Goal: Task Accomplishment & Management: Manage account settings

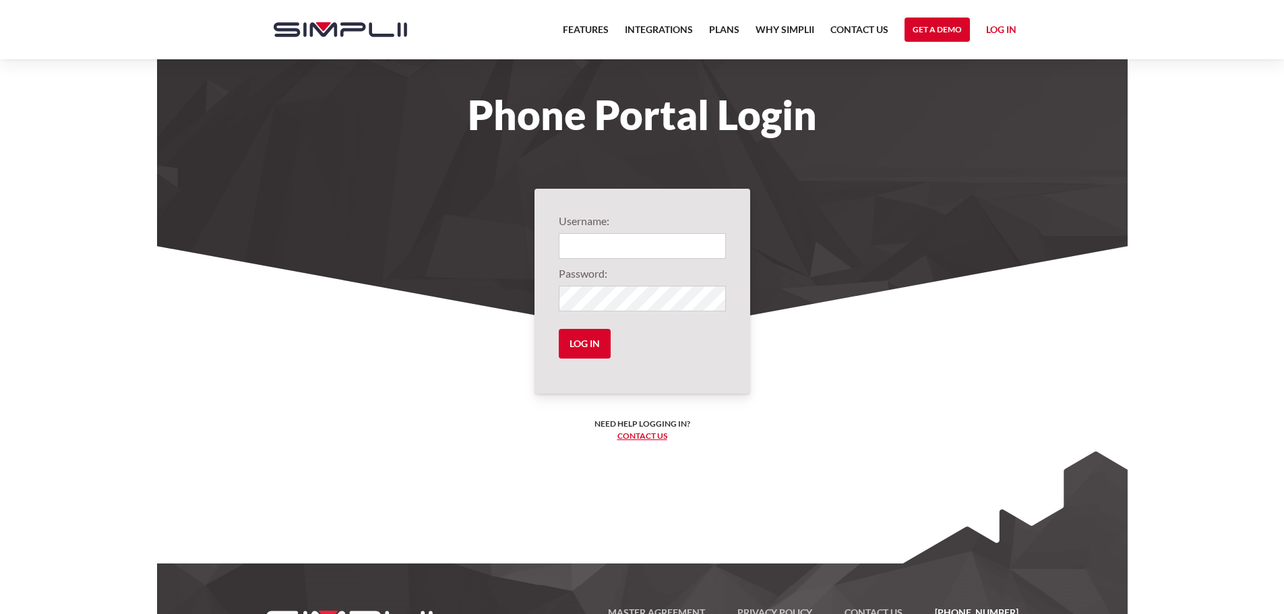
type input "1010@BlackDiamondWealth"
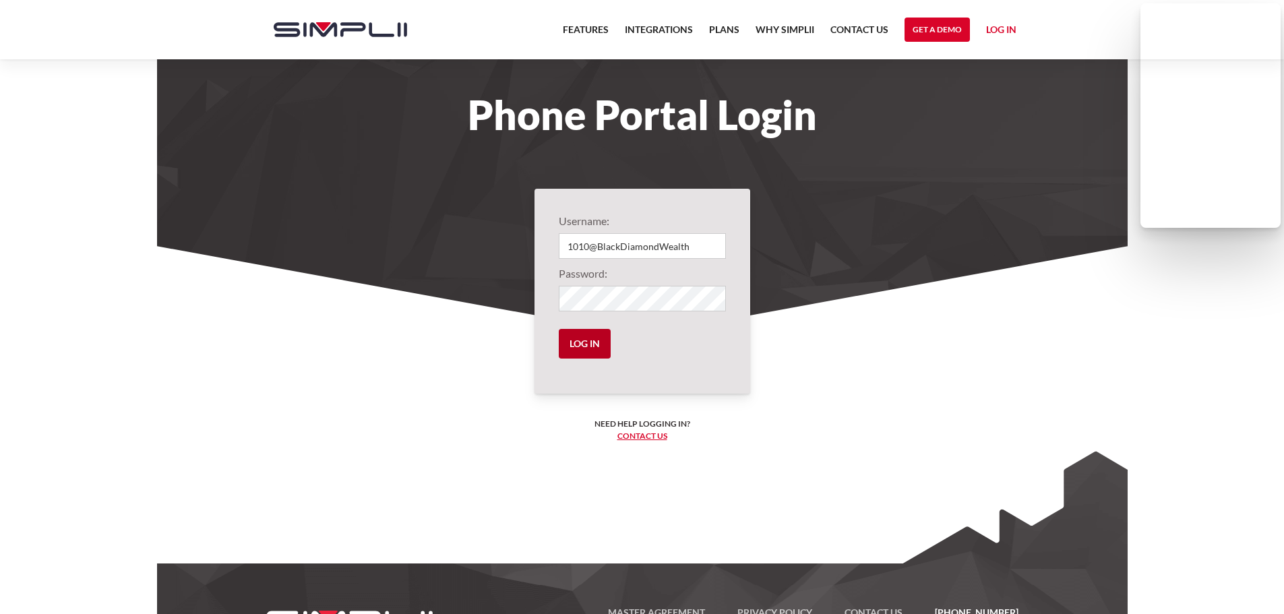
click at [584, 340] on input "Log in" at bounding box center [585, 344] width 52 height 30
click at [570, 341] on input "Log in" at bounding box center [585, 344] width 52 height 30
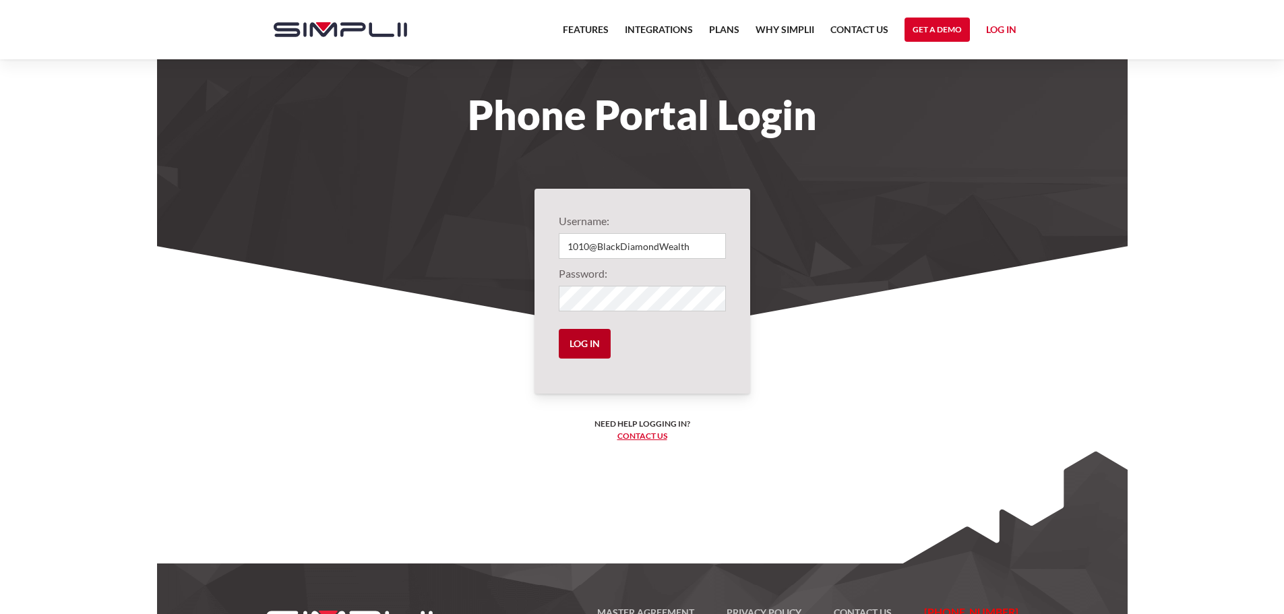
click at [581, 342] on input "Log in" at bounding box center [585, 344] width 52 height 30
click at [580, 340] on input "Log in" at bounding box center [585, 344] width 52 height 30
type input "1010@BlackDiamondWealth"
click at [992, 27] on link "Log in" at bounding box center [1001, 32] width 30 height 20
